Goal: Information Seeking & Learning: Learn about a topic

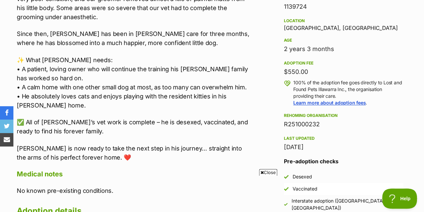
scroll to position [437, 0]
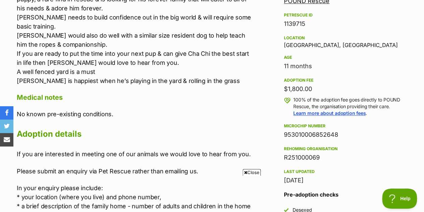
scroll to position [416, 0]
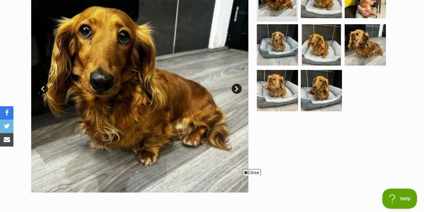
click at [236, 89] on link "Next" at bounding box center [237, 88] width 10 height 10
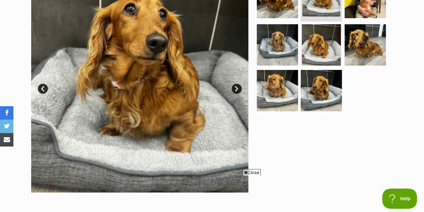
click at [236, 89] on link "Next" at bounding box center [237, 88] width 10 height 10
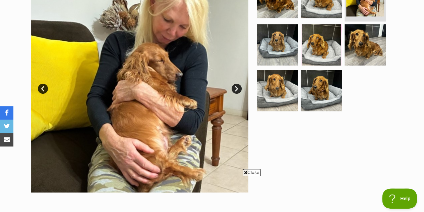
click at [236, 89] on link "Next" at bounding box center [237, 88] width 10 height 10
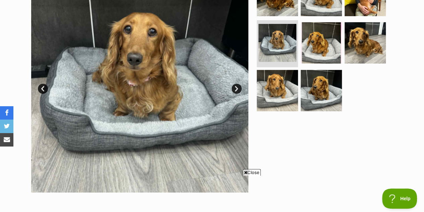
click at [236, 89] on link "Next" at bounding box center [237, 88] width 10 height 10
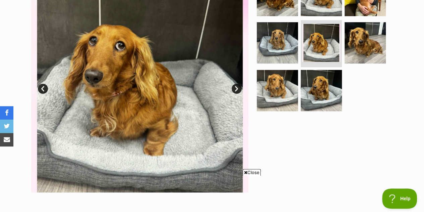
click at [236, 89] on link "Next" at bounding box center [237, 88] width 10 height 10
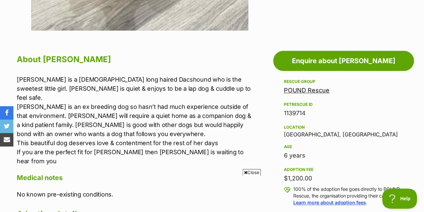
scroll to position [326, 0]
